Goal: Navigation & Orientation: Find specific page/section

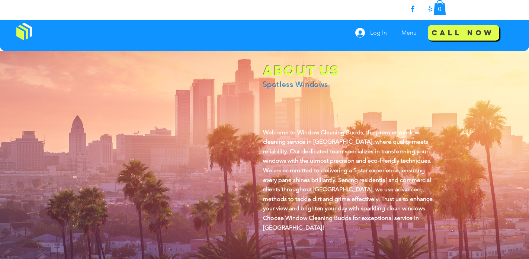
click at [26, 29] on img at bounding box center [24, 32] width 16 height 18
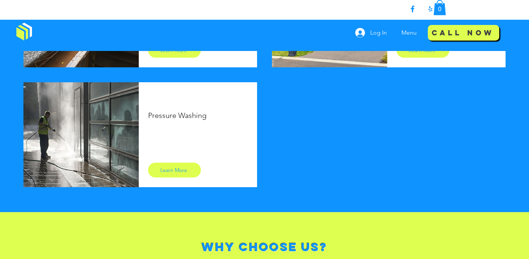
scroll to position [597, 0]
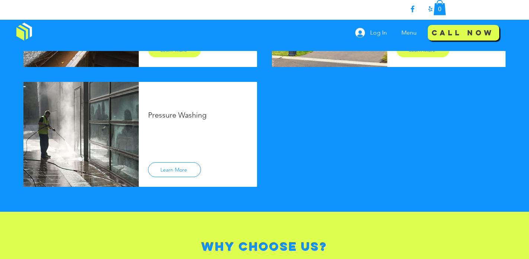
click at [172, 170] on span "Learn More" at bounding box center [173, 169] width 27 height 7
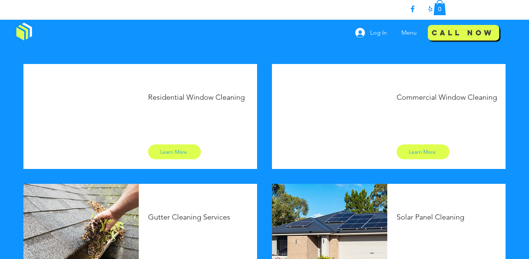
scroll to position [364, 0]
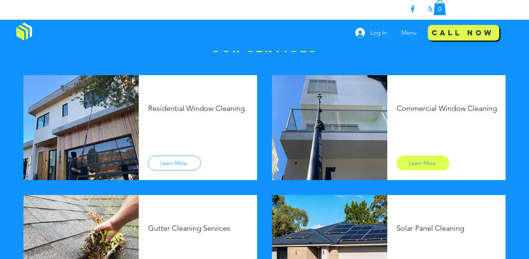
click at [170, 159] on span "Learn More" at bounding box center [174, 163] width 45 height 14
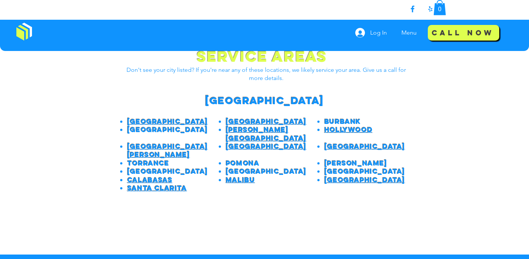
scroll to position [915, 0]
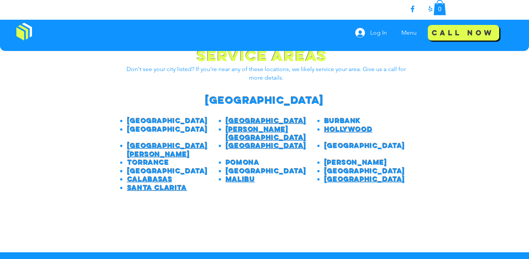
scroll to position [1470, 0]
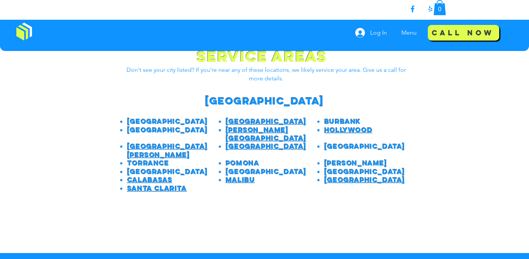
click at [248, 133] on span "[PERSON_NAME][GEOGRAPHIC_DATA]" at bounding box center [266, 134] width 81 height 17
